Goal: Information Seeking & Learning: Check status

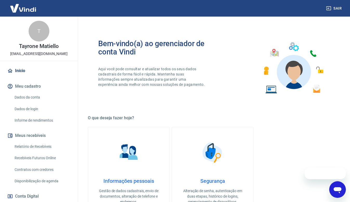
scroll to position [26, 0]
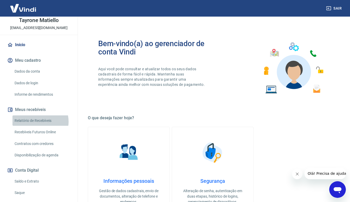
click at [38, 122] on link "Relatório de Recebíveis" at bounding box center [41, 121] width 59 height 11
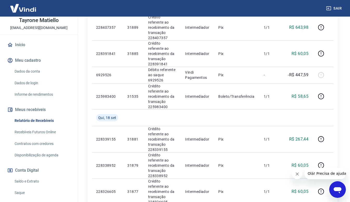
scroll to position [494, 0]
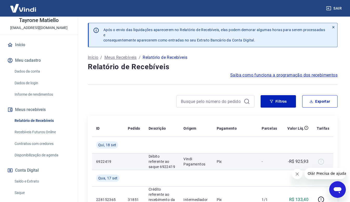
click at [252, 162] on p "Pix" at bounding box center [235, 161] width 37 height 5
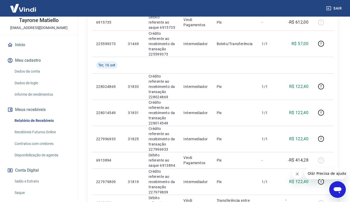
scroll to position [537, 0]
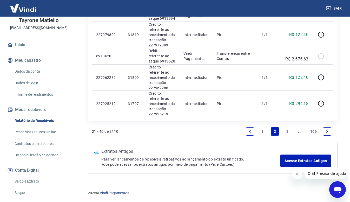
click at [264, 130] on link "1" at bounding box center [262, 132] width 8 height 8
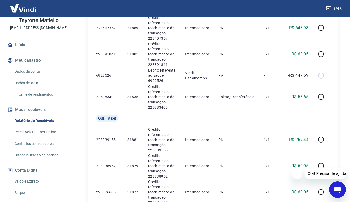
scroll to position [494, 0]
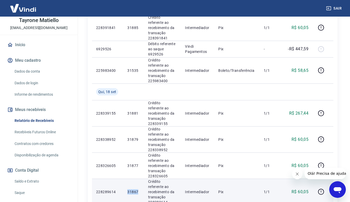
drag, startPoint x: 137, startPoint y: 107, endPoint x: 120, endPoint y: 106, distance: 17.4
click at [120, 179] on tr "228289614 31867 Crédito referente ao recebimento da transação 228289614 Interme…" at bounding box center [212, 192] width 241 height 26
copy tr "31867"
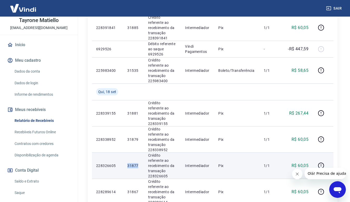
drag, startPoint x: 140, startPoint y: 85, endPoint x: 128, endPoint y: 85, distance: 12.2
click at [128, 153] on td "31877" at bounding box center [133, 166] width 21 height 26
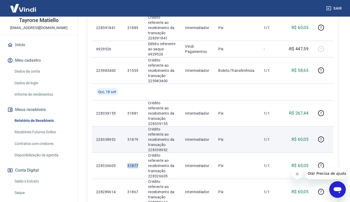
copy p "31877"
drag, startPoint x: 140, startPoint y: 64, endPoint x: 128, endPoint y: 64, distance: 11.7
click at [128, 137] on p "31879" at bounding box center [133, 139] width 12 height 5
copy p "31879"
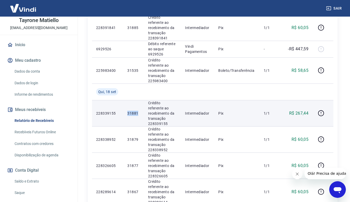
drag, startPoint x: 139, startPoint y: 41, endPoint x: 127, endPoint y: 42, distance: 12.0
click at [127, 111] on p "31881" at bounding box center [133, 113] width 12 height 5
copy p "31881"
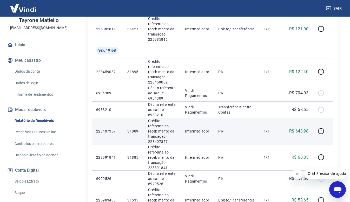
scroll to position [338, 0]
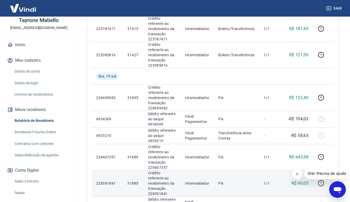
click at [242, 171] on td "Pix" at bounding box center [236, 184] width 45 height 26
copy p "31885"
drag, startPoint x: 139, startPoint y: 124, endPoint x: 128, endPoint y: 123, distance: 11.0
click at [128, 181] on p "31885" at bounding box center [133, 183] width 12 height 5
